Goal: Information Seeking & Learning: Check status

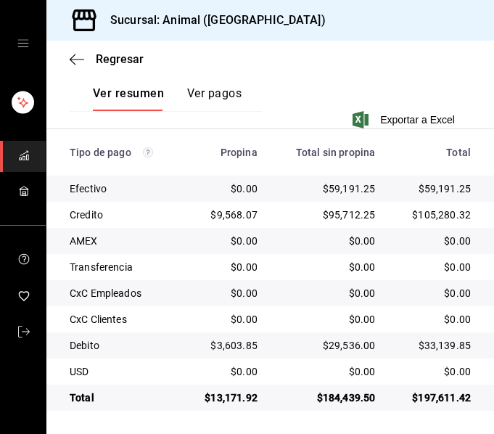
scroll to position [352, 0]
